Goal: Task Accomplishment & Management: Manage account settings

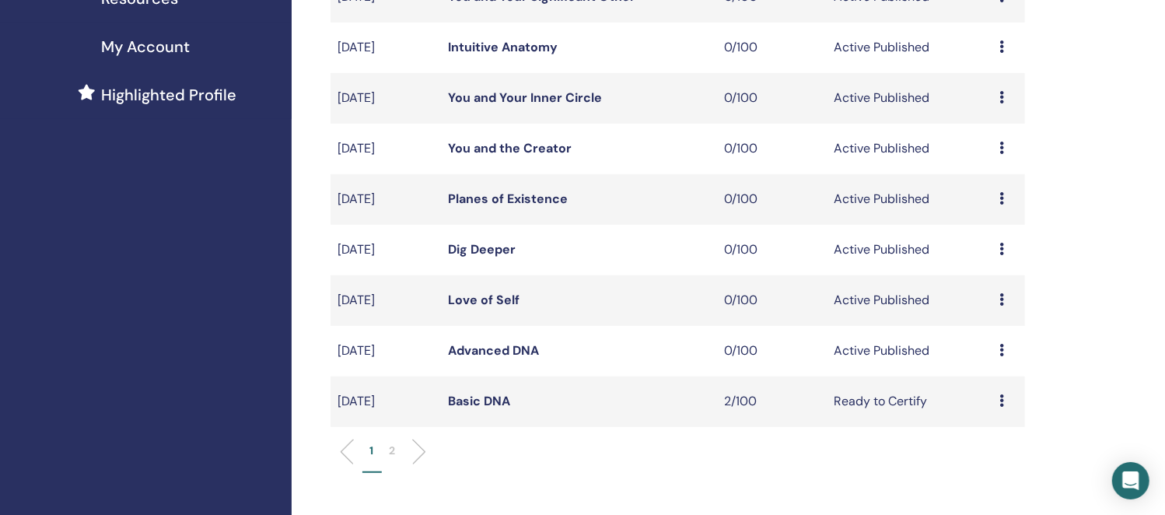
scroll to position [583, 0]
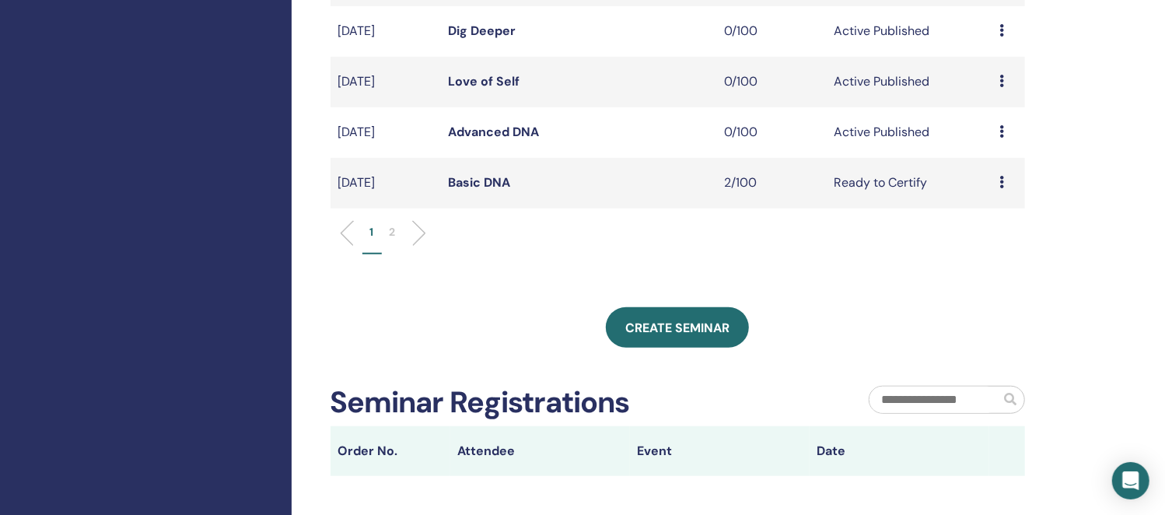
click at [470, 180] on link "Basic DNA" at bounding box center [479, 182] width 62 height 16
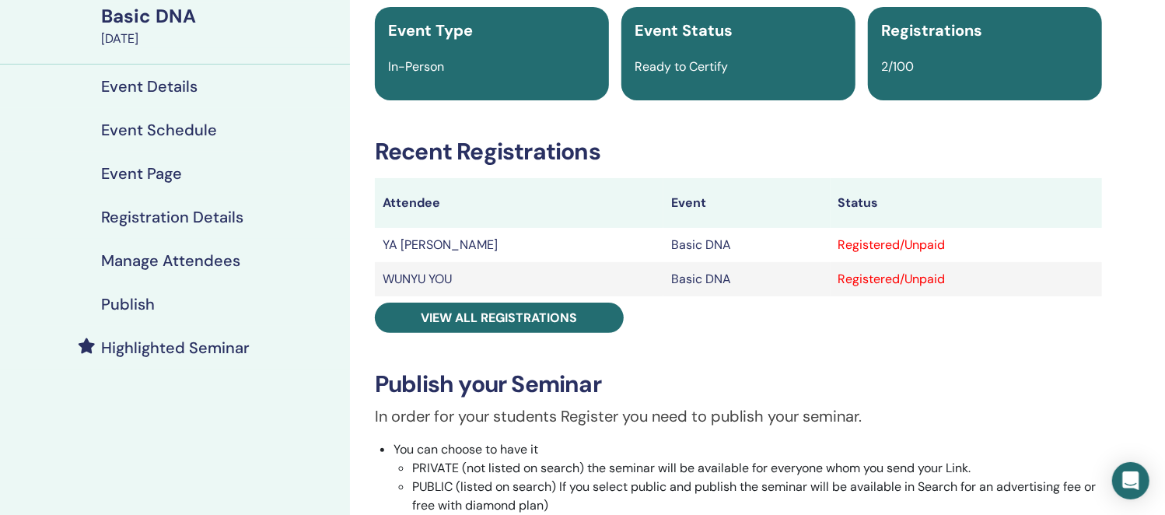
scroll to position [96, 0]
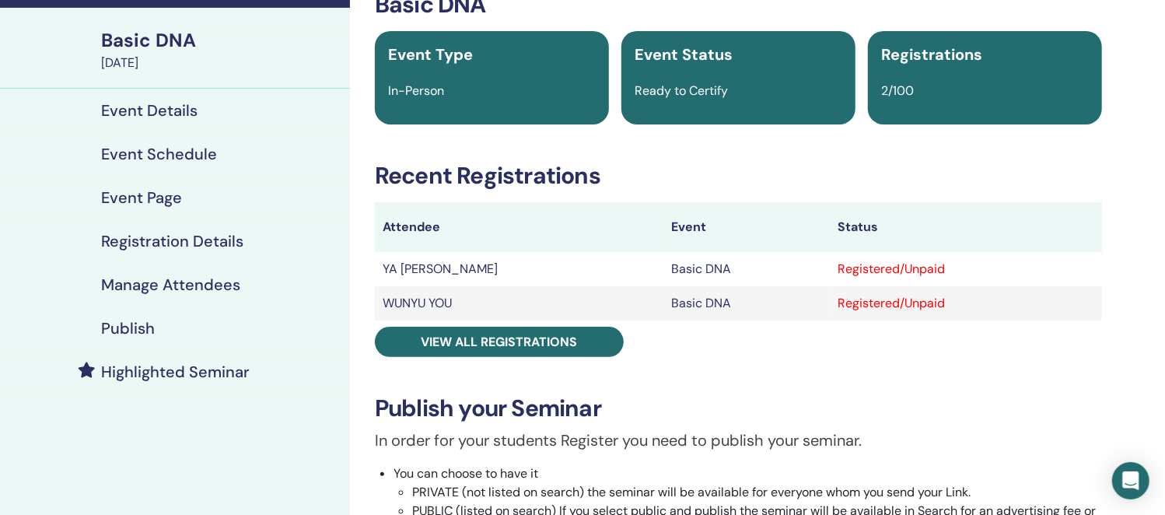
click at [481, 358] on div "Basic DNA Event Type In-Person Event Status Ready to Certify Registrations 2/10…" at bounding box center [738, 446] width 758 height 911
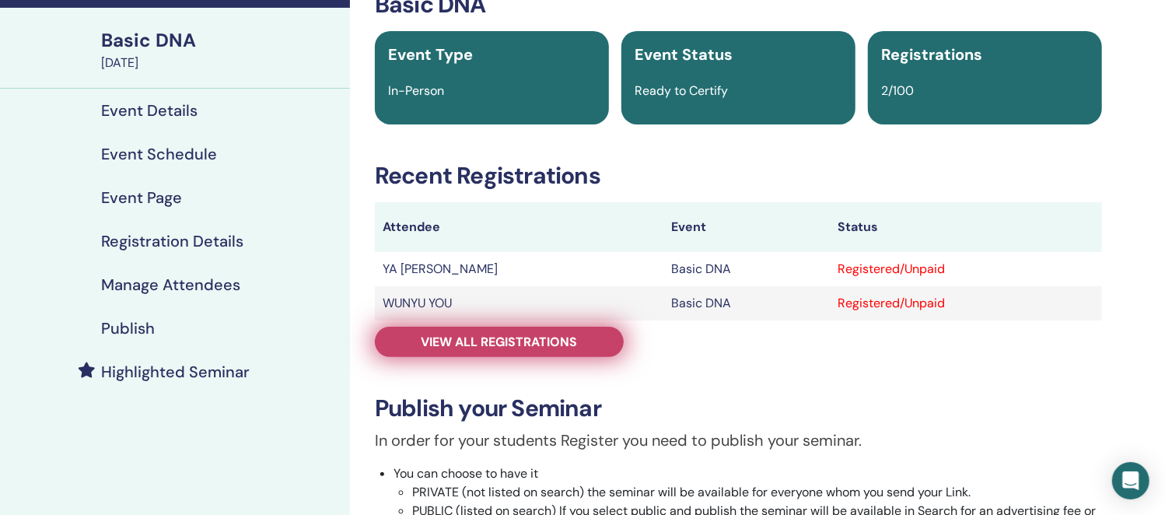
click at [486, 345] on span "View all registrations" at bounding box center [499, 342] width 156 height 16
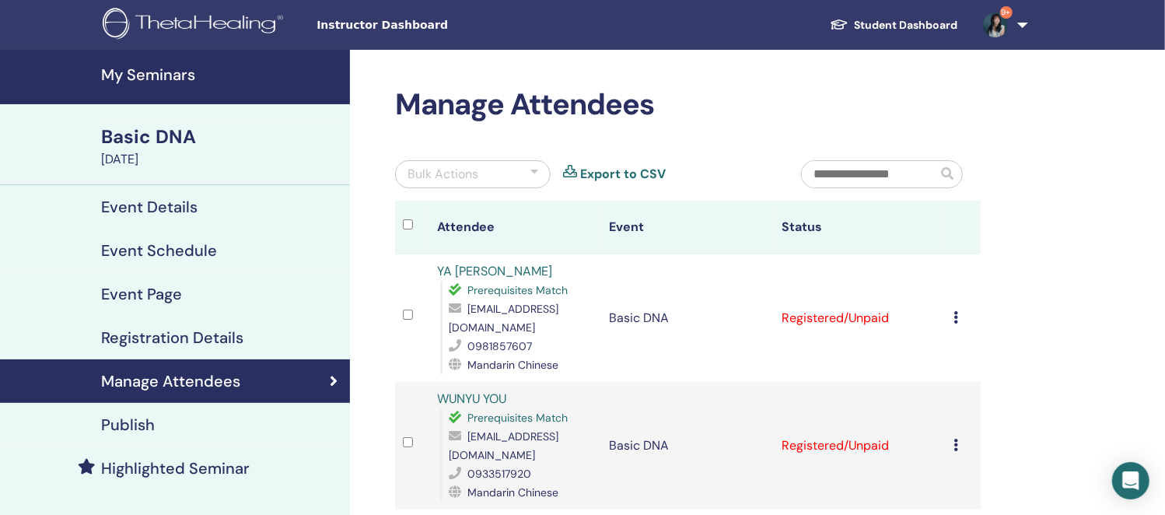
scroll to position [96, 0]
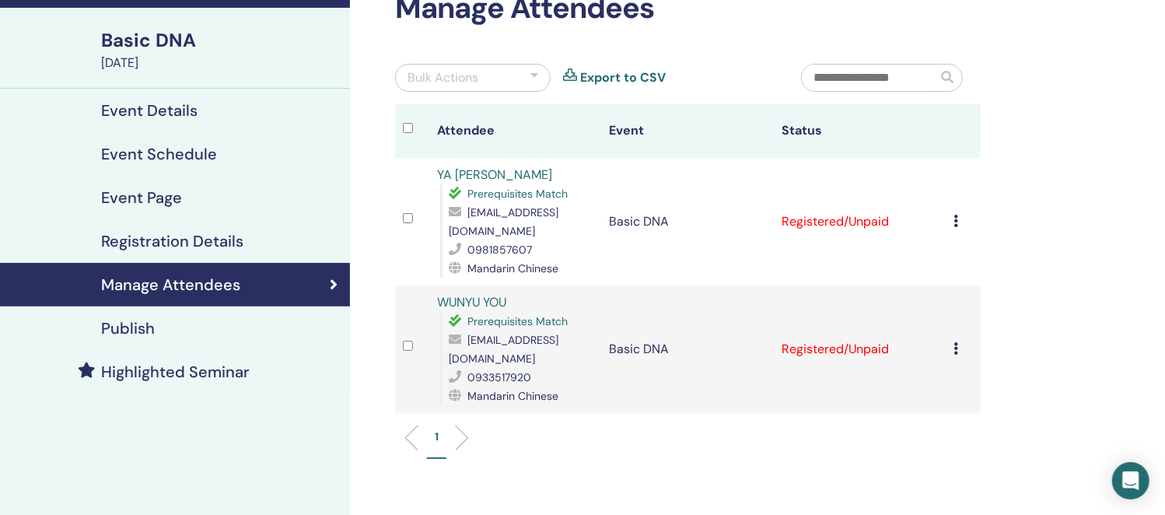
click at [953, 215] on icon at bounding box center [955, 221] width 5 height 12
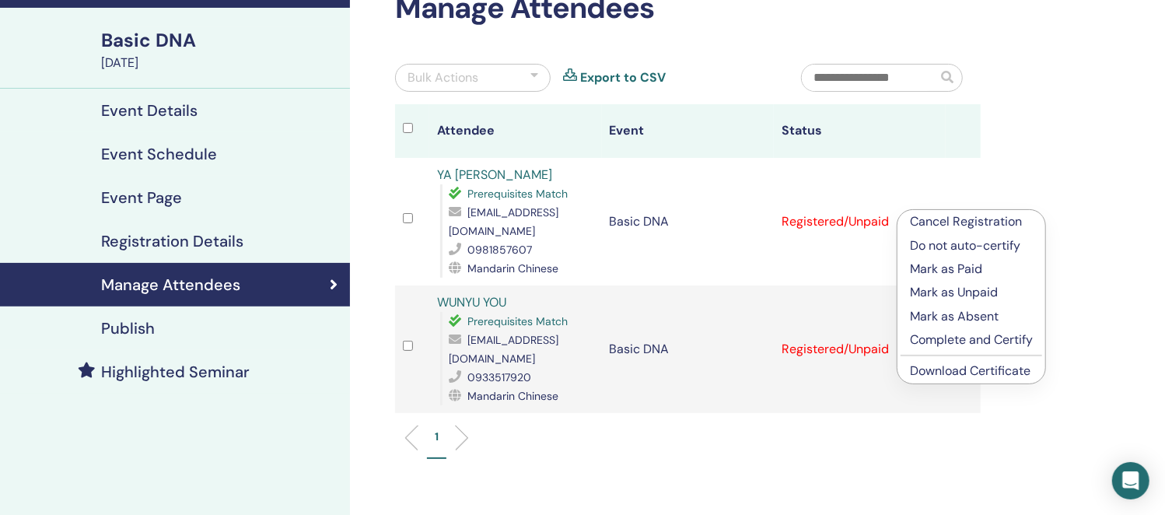
click at [974, 334] on p "Complete and Certify" at bounding box center [971, 339] width 123 height 19
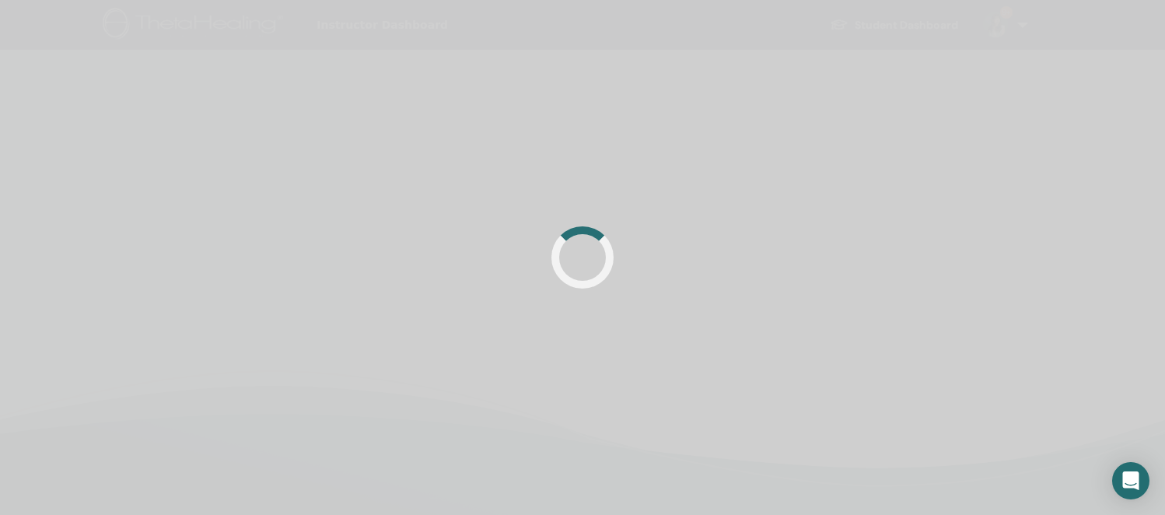
scroll to position [96, 0]
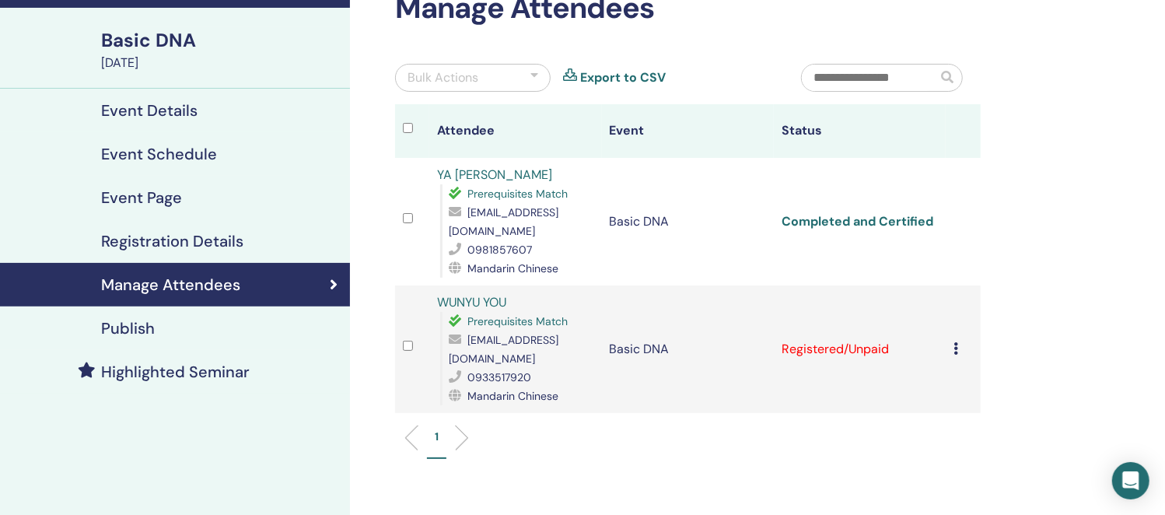
click at [891, 213] on link "Completed and Certified" at bounding box center [857, 221] width 152 height 16
drag, startPoint x: 589, startPoint y: 215, endPoint x: 565, endPoint y: 217, distance: 23.4
click at [578, 216] on div "[EMAIL_ADDRESS][DOMAIN_NAME]" at bounding box center [521, 221] width 145 height 37
drag, startPoint x: 519, startPoint y: 214, endPoint x: 481, endPoint y: 214, distance: 38.1
click at [481, 214] on span "[EMAIL_ADDRESS][DOMAIN_NAME]" at bounding box center [504, 221] width 110 height 33
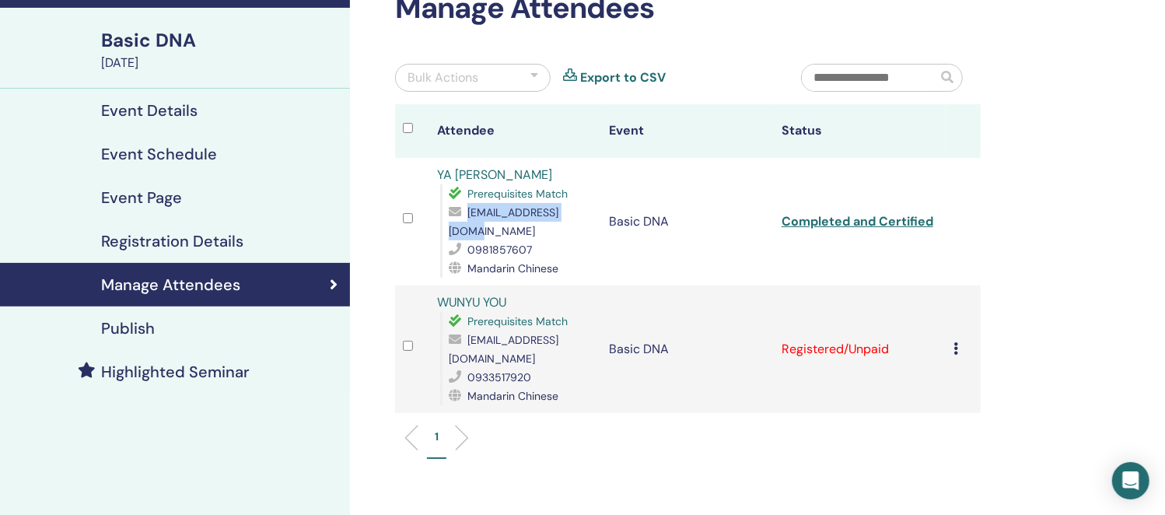
drag, startPoint x: 586, startPoint y: 208, endPoint x: 464, endPoint y: 211, distance: 122.1
click at [464, 211] on div "[EMAIL_ADDRESS][DOMAIN_NAME]" at bounding box center [521, 221] width 145 height 37
copy div "[EMAIL_ADDRESS][DOMAIN_NAME]"
click at [956, 342] on icon at bounding box center [955, 348] width 5 height 12
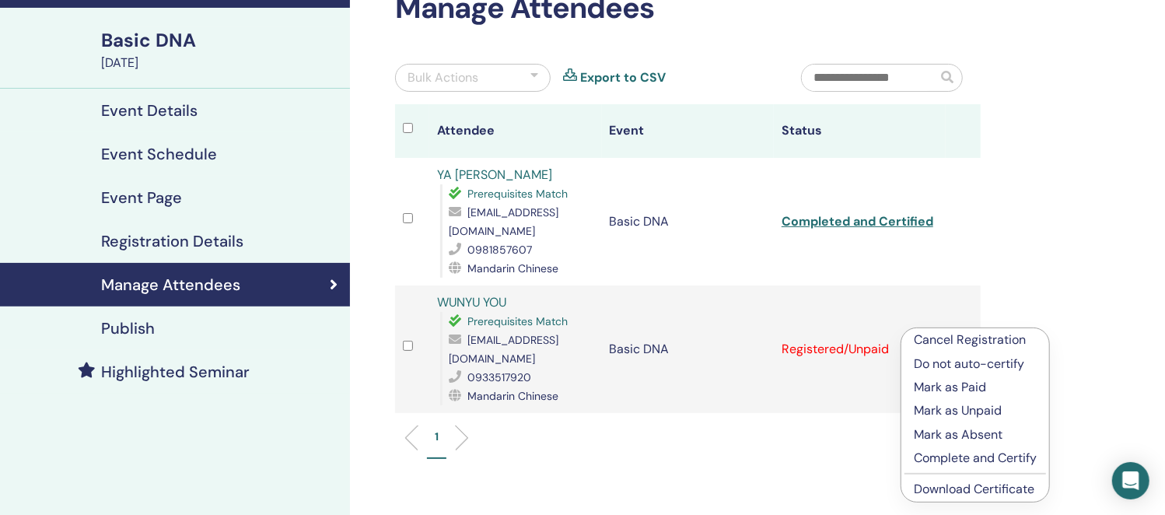
click at [965, 456] on p "Complete and Certify" at bounding box center [975, 458] width 123 height 19
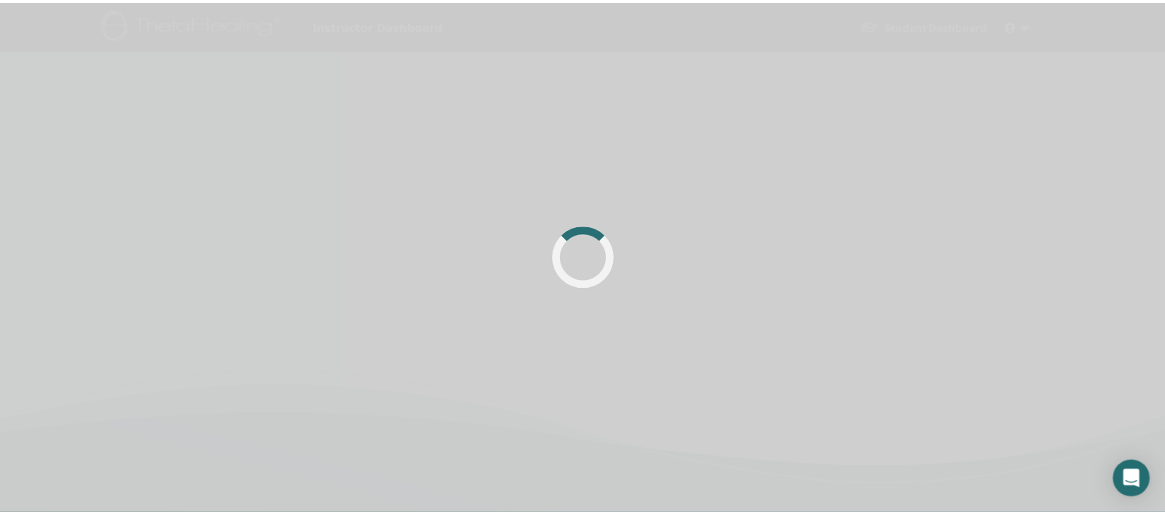
scroll to position [96, 0]
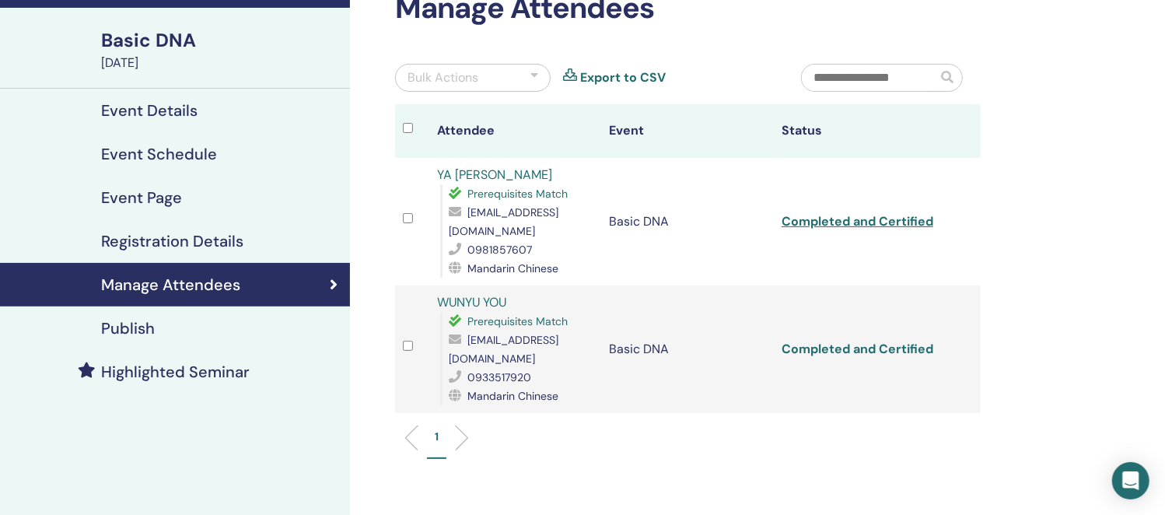
click at [903, 341] on link "Completed and Certified" at bounding box center [857, 349] width 152 height 16
drag, startPoint x: 588, startPoint y: 340, endPoint x: 447, endPoint y: 334, distance: 140.9
click at [447, 334] on div "Prerequisites Match [EMAIL_ADDRESS][DOMAIN_NAME] 0933517920 Mandarin Chinese" at bounding box center [516, 358] width 153 height 93
copy span "[EMAIL_ADDRESS][DOMAIN_NAME]"
